Goal: Task Accomplishment & Management: Use online tool/utility

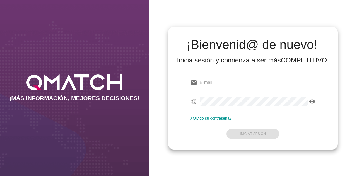
click at [209, 79] on input "email" at bounding box center [258, 82] width 116 height 9
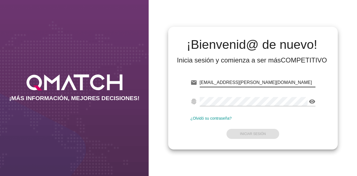
type input "[EMAIL_ADDRESS][PERSON_NAME][DOMAIN_NAME]"
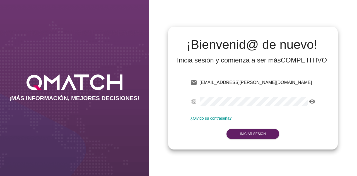
click at [311, 101] on icon "visibility" at bounding box center [312, 101] width 7 height 7
click at [260, 135] on strong "Iniciar Sesión" at bounding box center [253, 134] width 26 height 4
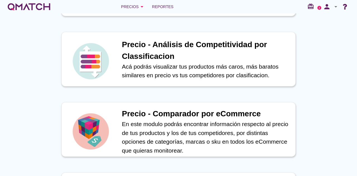
scroll to position [226, 0]
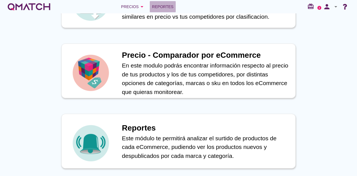
click at [160, 5] on span "Reportes" at bounding box center [162, 6] width 21 height 7
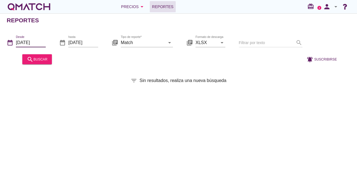
click at [31, 42] on input "[DATE]" at bounding box center [31, 42] width 30 height 9
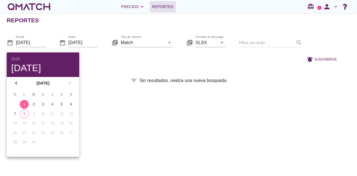
click at [89, 83] on div "filter_list Sin resultados, realiza una nueva búsqueda" at bounding box center [178, 80] width 357 height 7
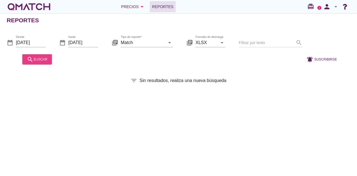
click at [34, 62] on div "search buscar" at bounding box center [37, 59] width 21 height 7
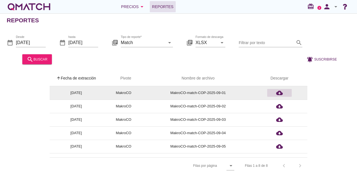
click at [278, 95] on icon "cloud_download" at bounding box center [279, 92] width 7 height 7
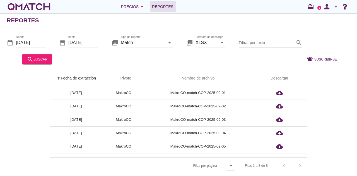
scroll to position [2, 0]
drag, startPoint x: 56, startPoint y: 10, endPoint x: 20, endPoint y: 9, distance: 36.3
click at [20, 9] on div "Precios arrow_drop_down Reportes redeem 2 person arrow_drop_down" at bounding box center [178, 6] width 343 height 11
click at [137, 9] on div "Precios arrow_drop_down" at bounding box center [133, 6] width 24 height 7
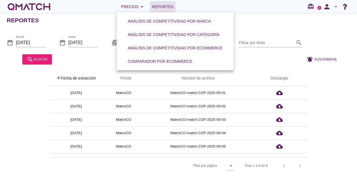
click at [99, 20] on div "Reportes" at bounding box center [182, 20] width 350 height 13
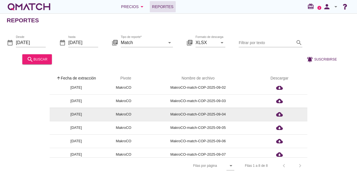
scroll to position [36, 0]
